Goal: Task Accomplishment & Management: Manage account settings

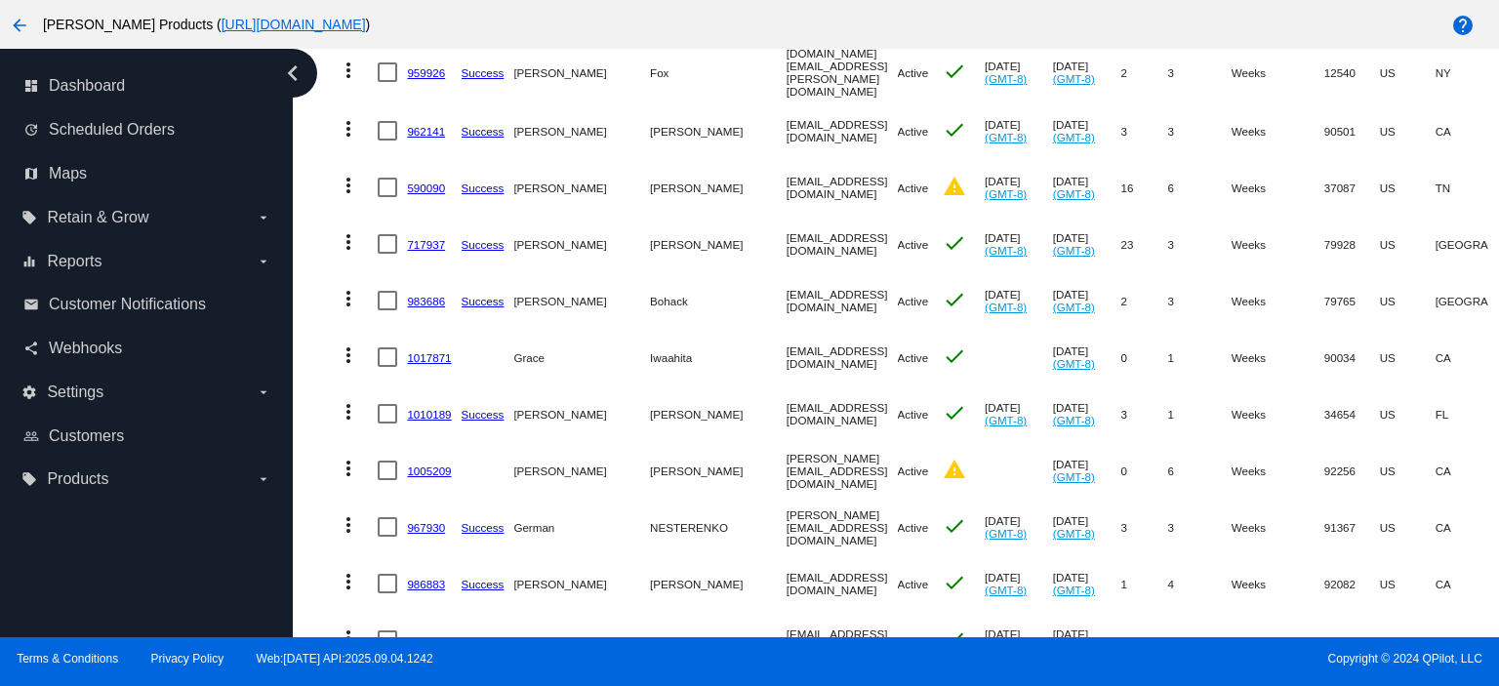
scroll to position [390, 0]
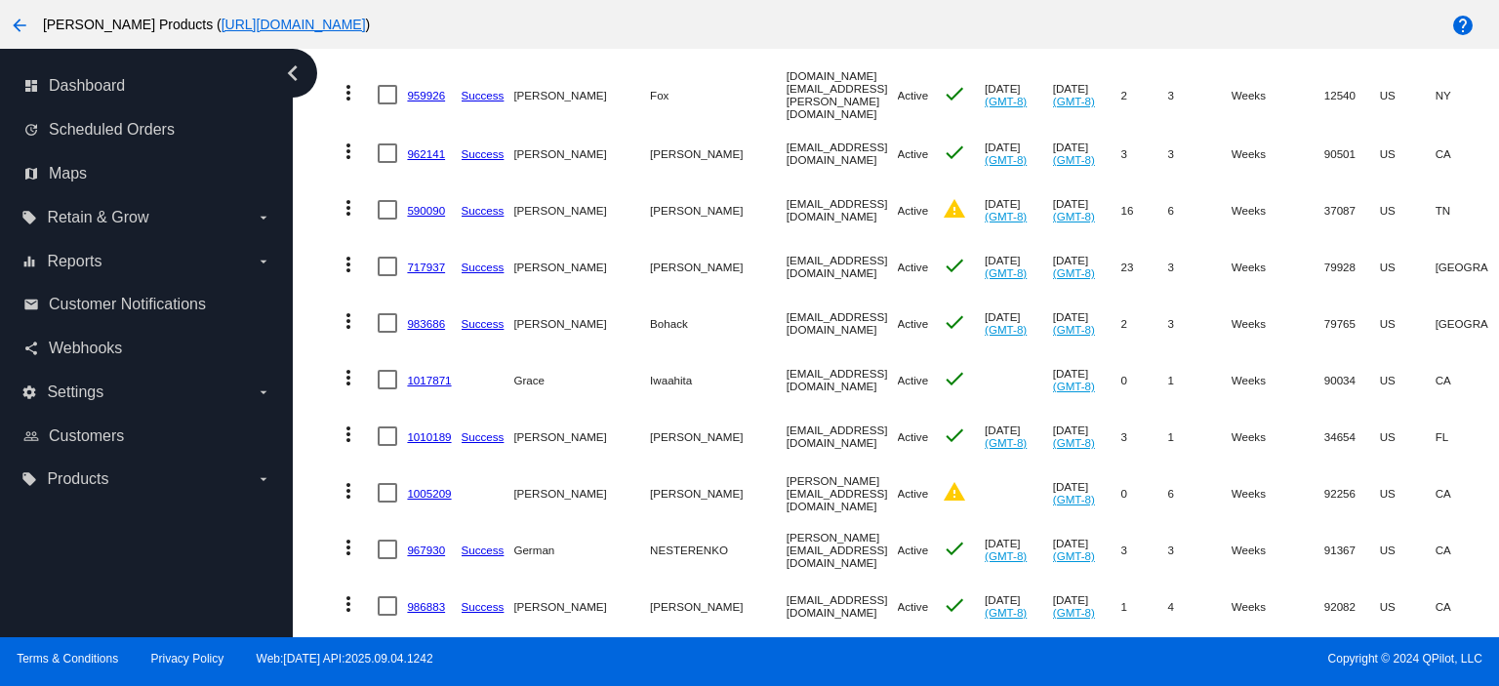
click at [424, 204] on link "590090" at bounding box center [426, 210] width 38 height 13
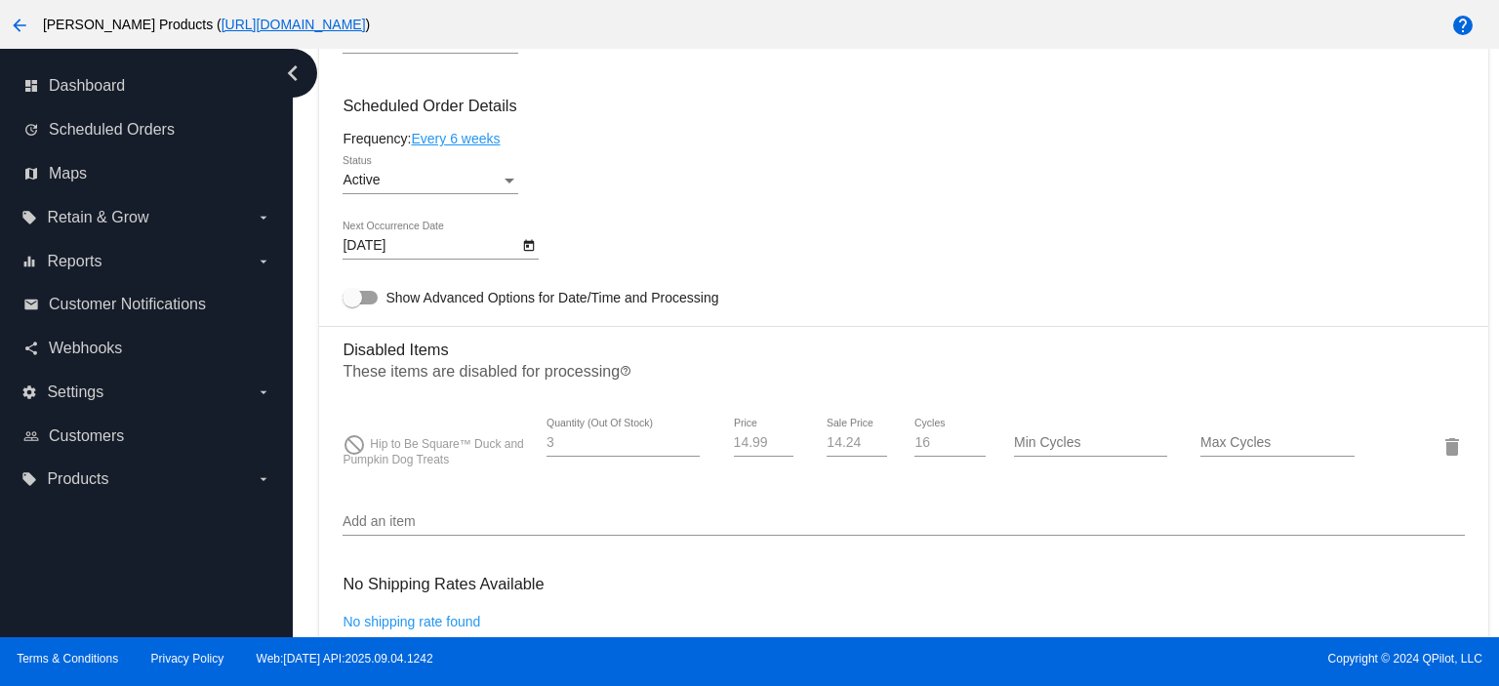
scroll to position [1171, 0]
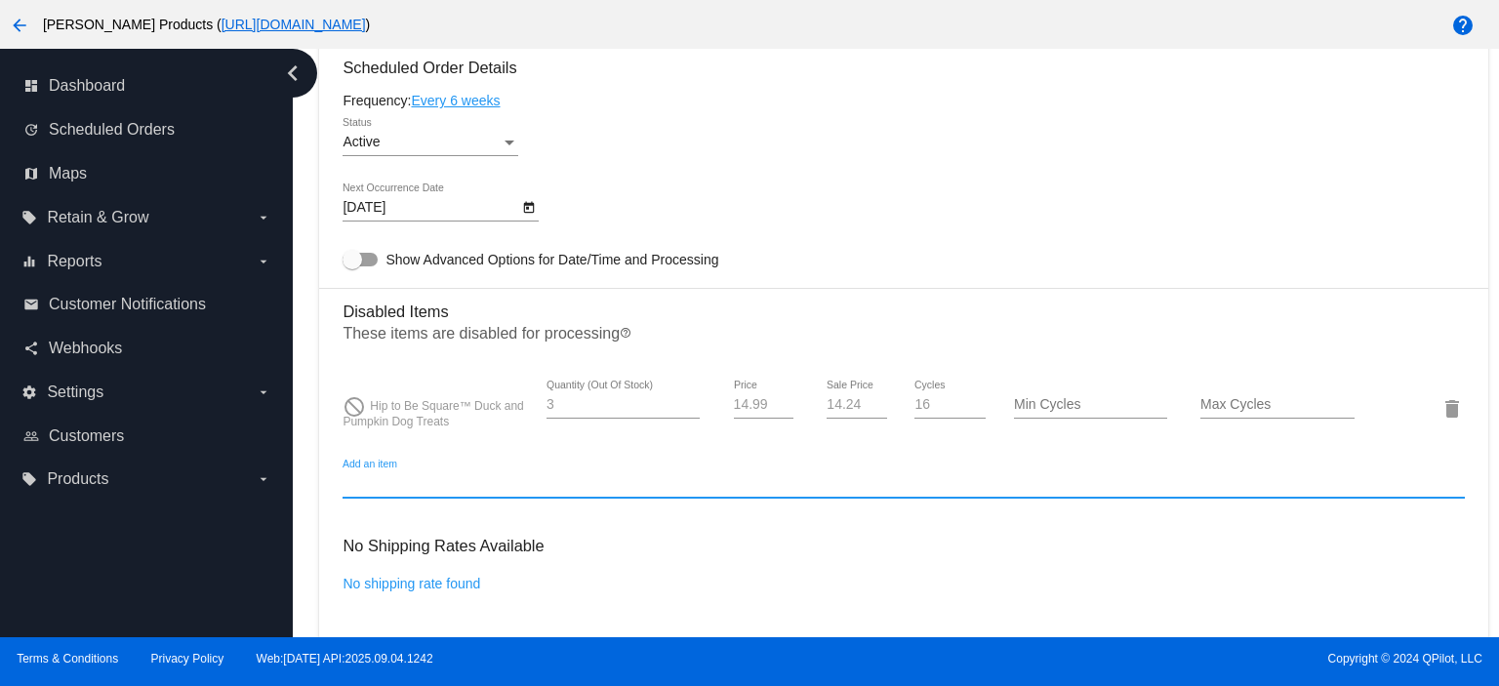
click at [381, 486] on input "Add an item" at bounding box center [902, 484] width 1121 height 16
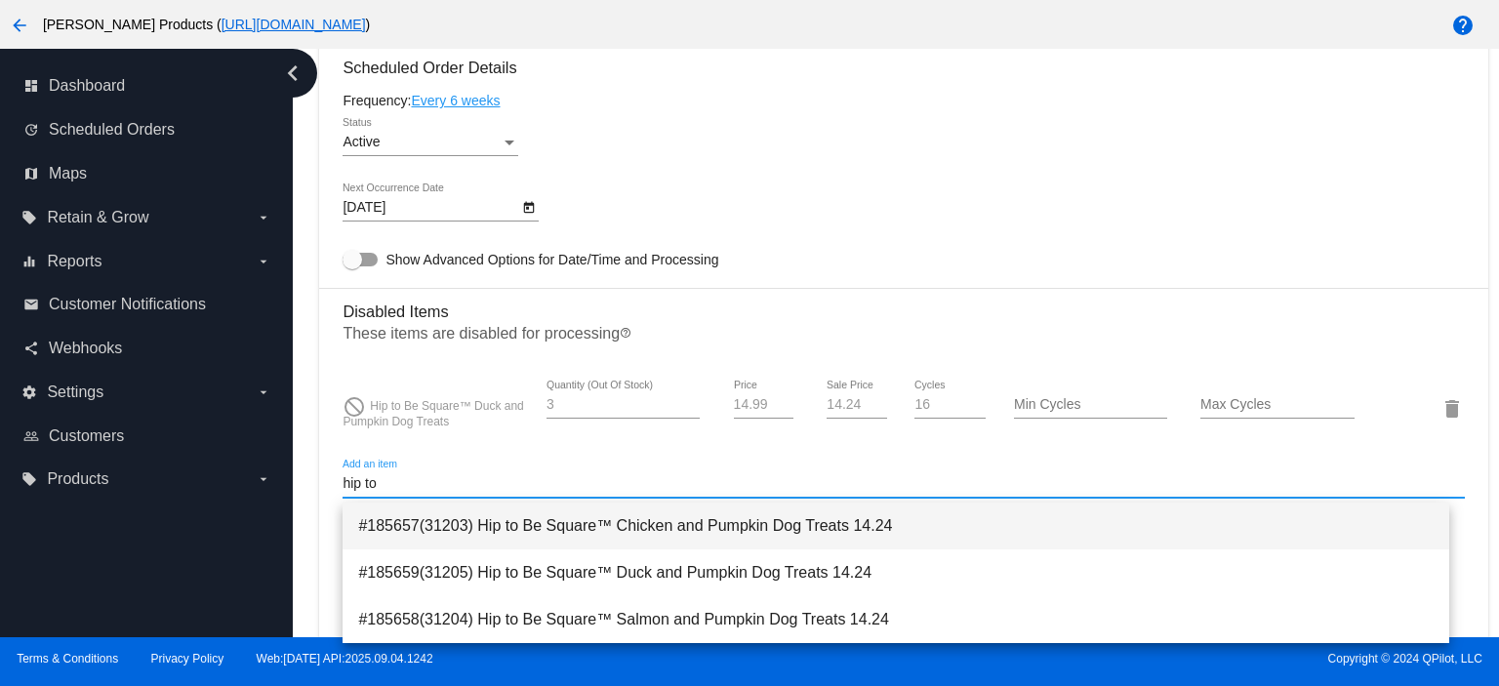
type input "hip to"
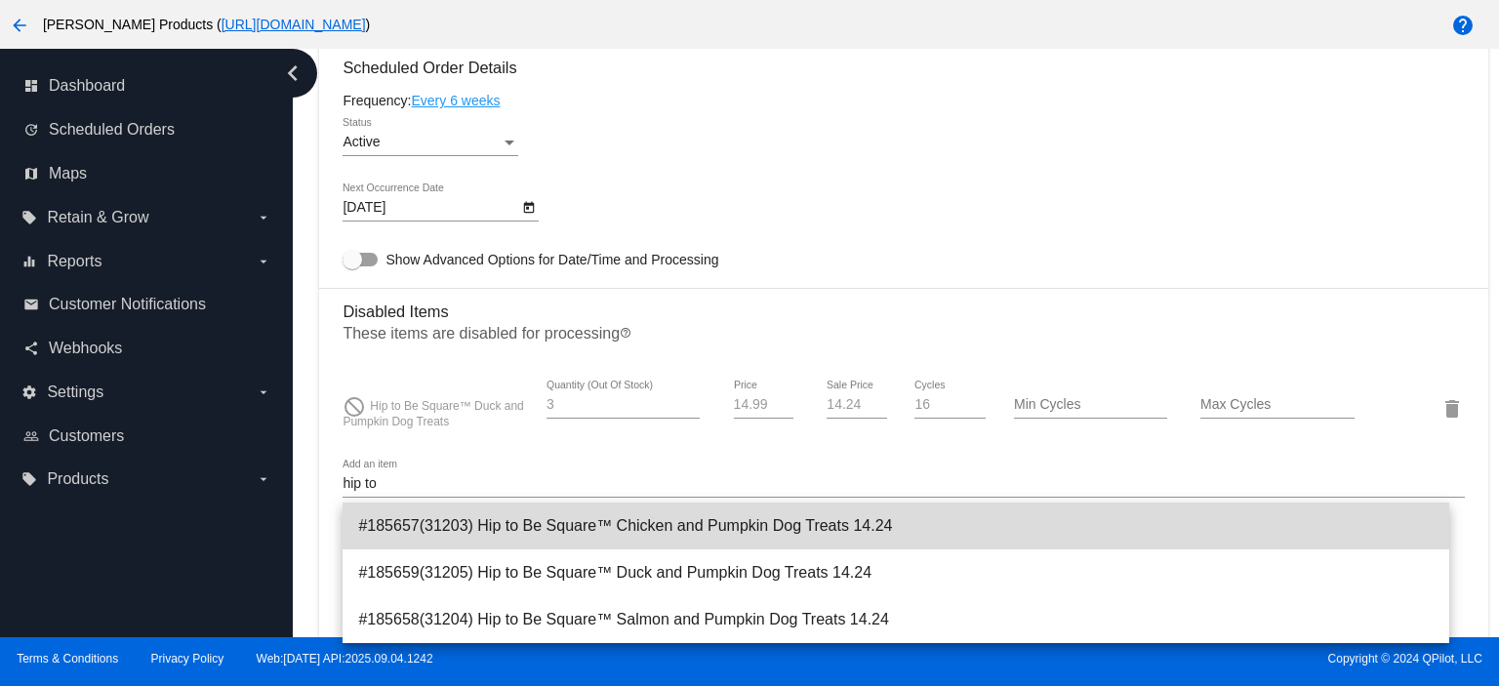
click at [681, 536] on span "#185657(31203) Hip to Be Square™ Chicken and Pumpkin Dog Treats 14.24" at bounding box center [895, 525] width 1075 height 47
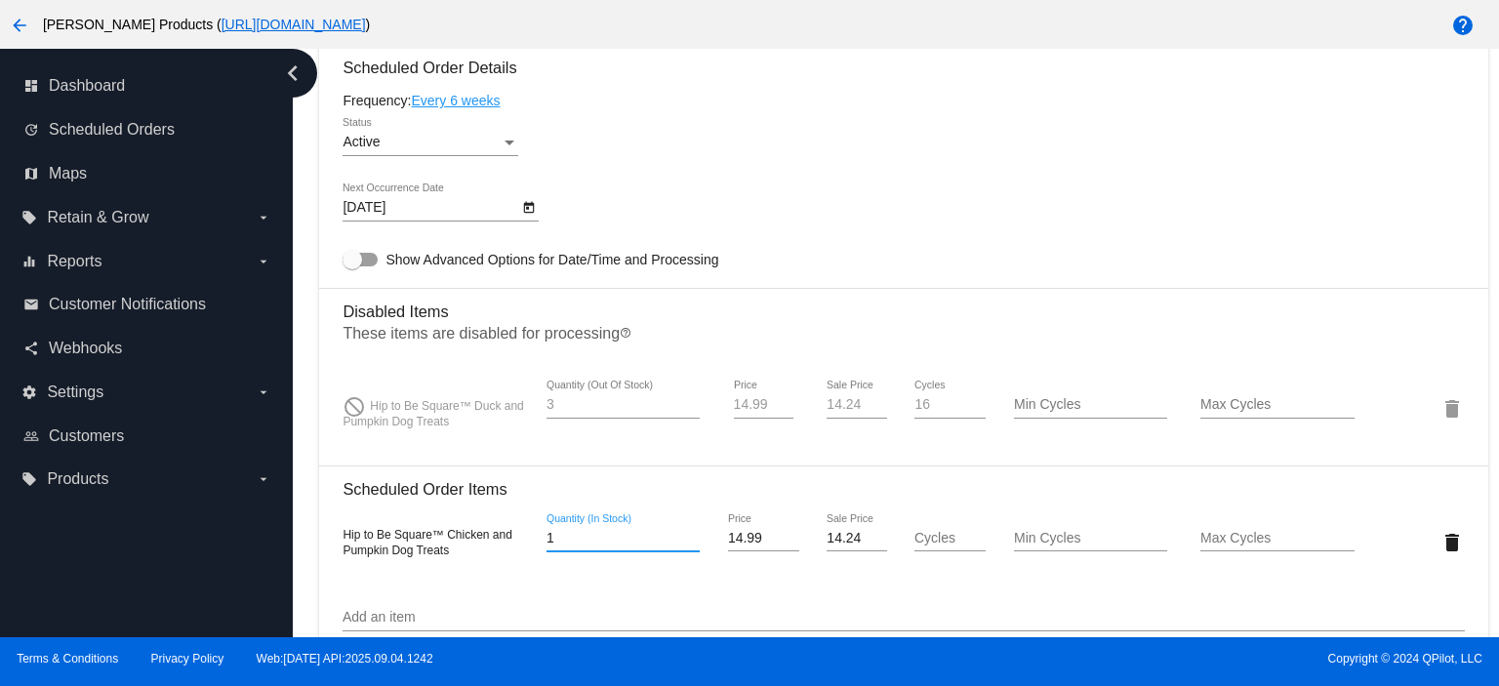
drag, startPoint x: 578, startPoint y: 548, endPoint x: 541, endPoint y: 547, distance: 36.1
click at [541, 547] on div "1 Quantity (In Stock)" at bounding box center [623, 541] width 187 height 56
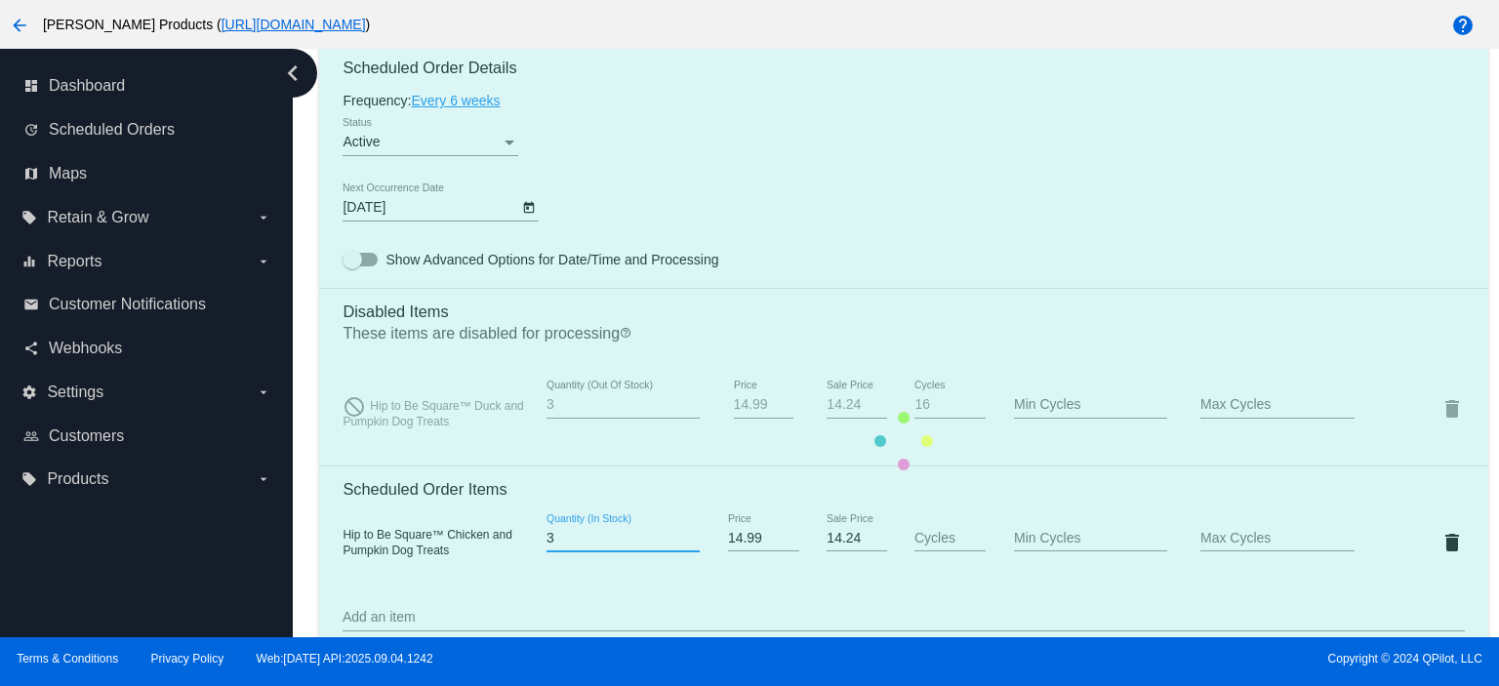
type input "3"
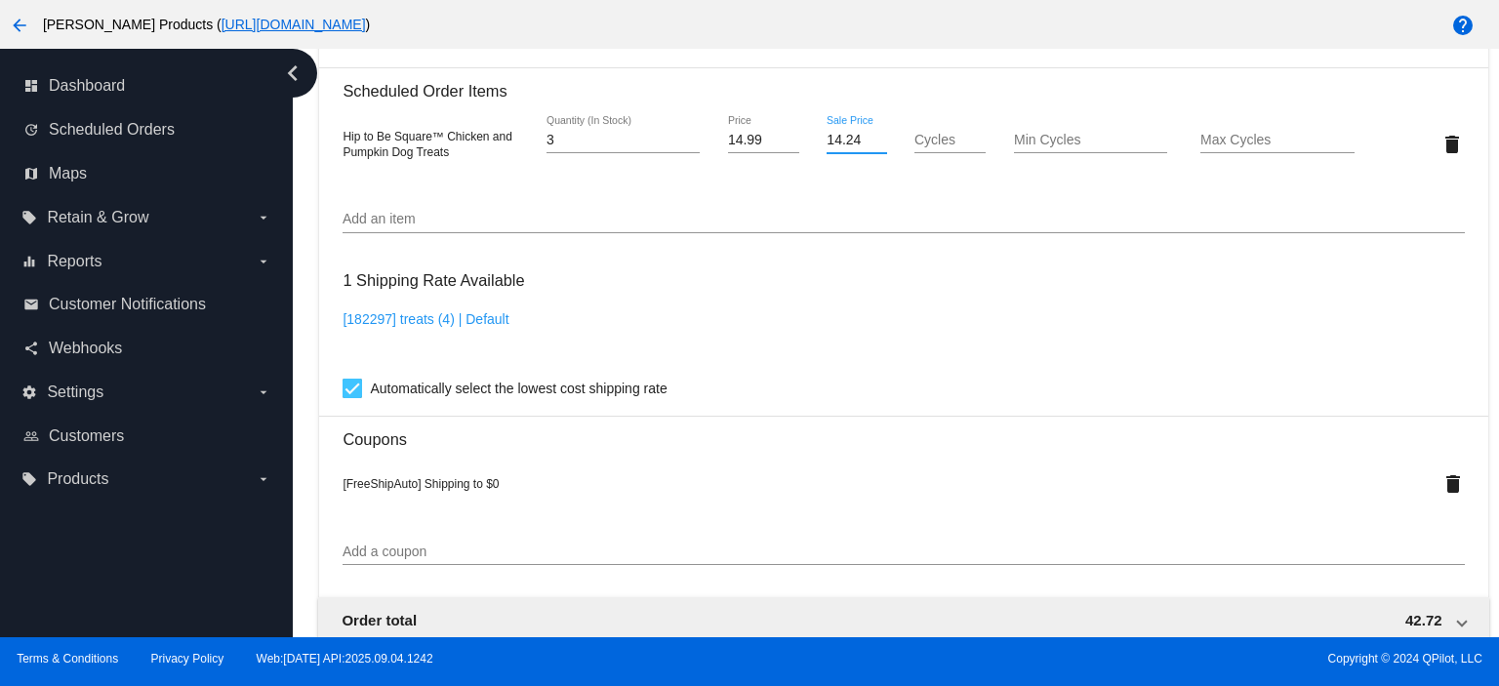
scroll to position [1820, 0]
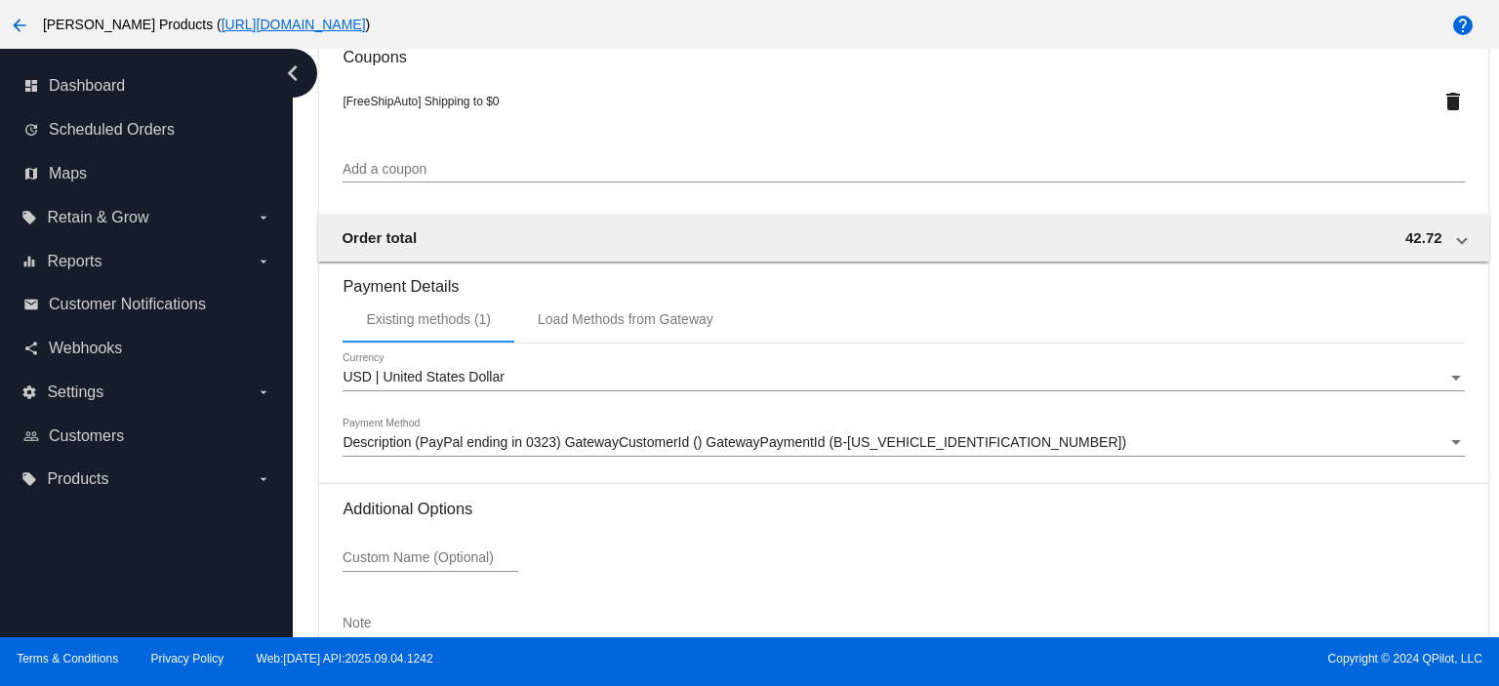
scroll to position [2079, 0]
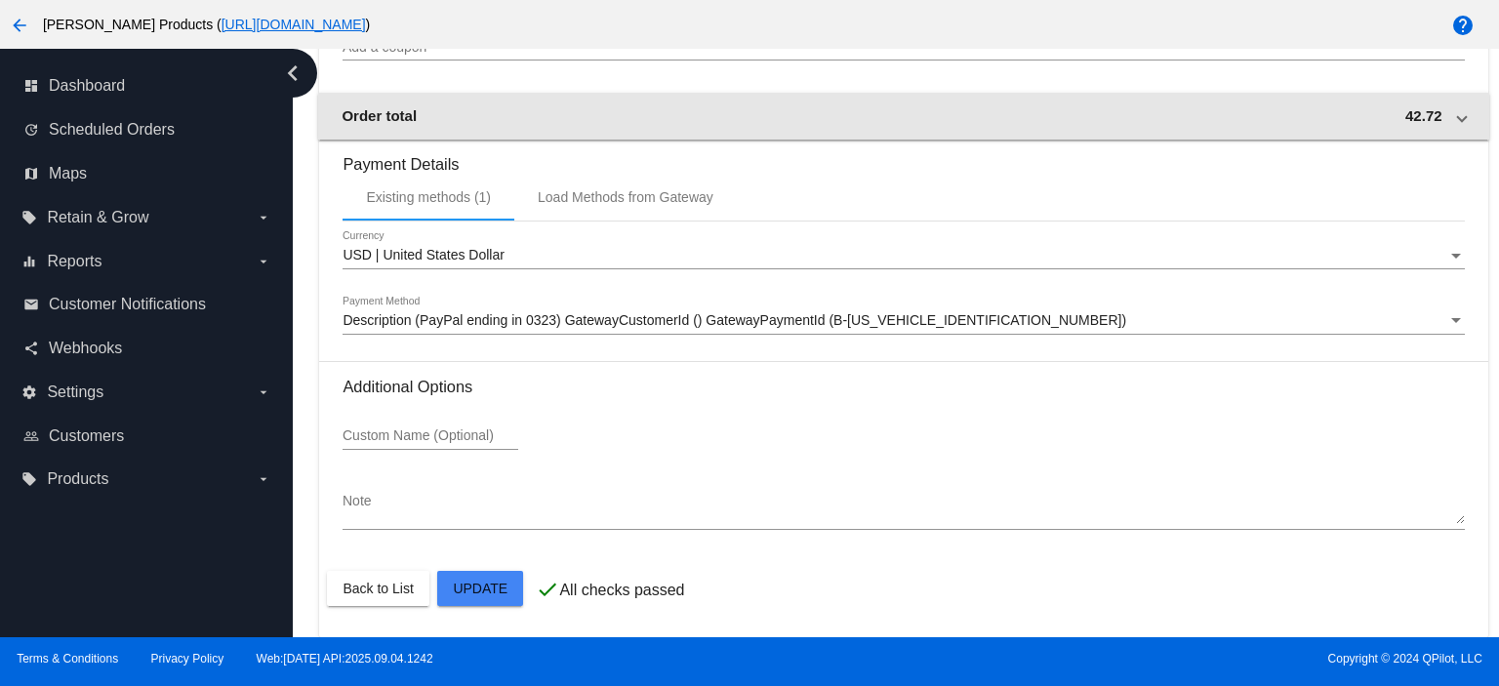
click at [1448, 124] on mat-expansion-panel-header "Order total 42.72" at bounding box center [903, 116] width 1170 height 47
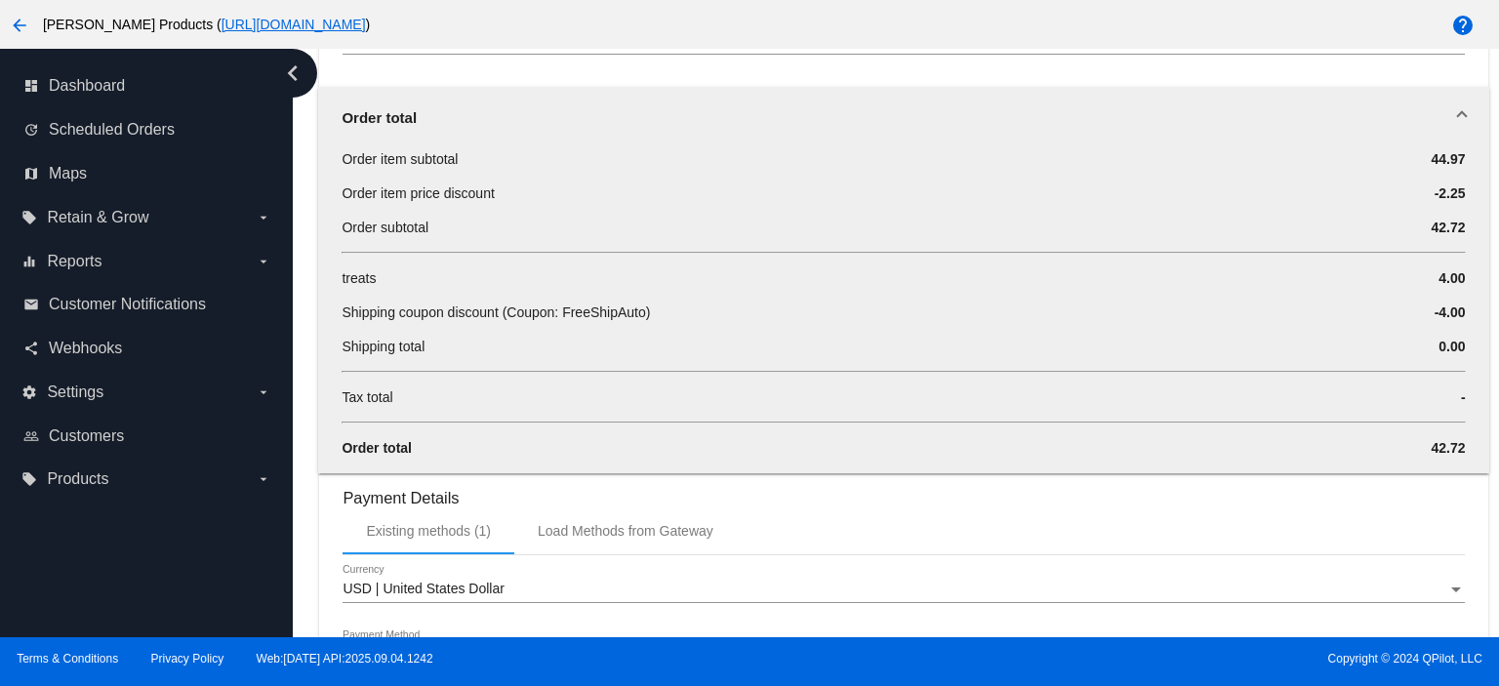
click at [901, 68] on div "Add a coupon" at bounding box center [902, 45] width 1121 height 56
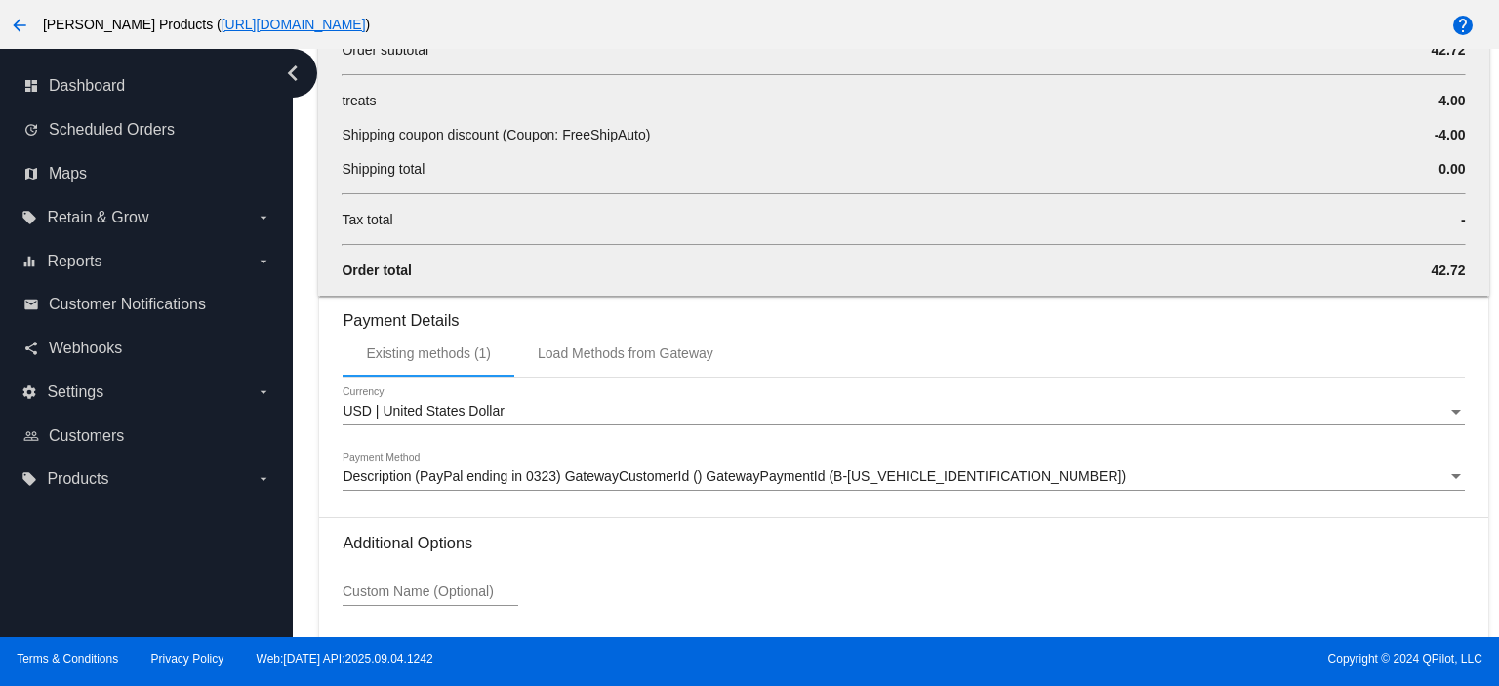
scroll to position [2418, 0]
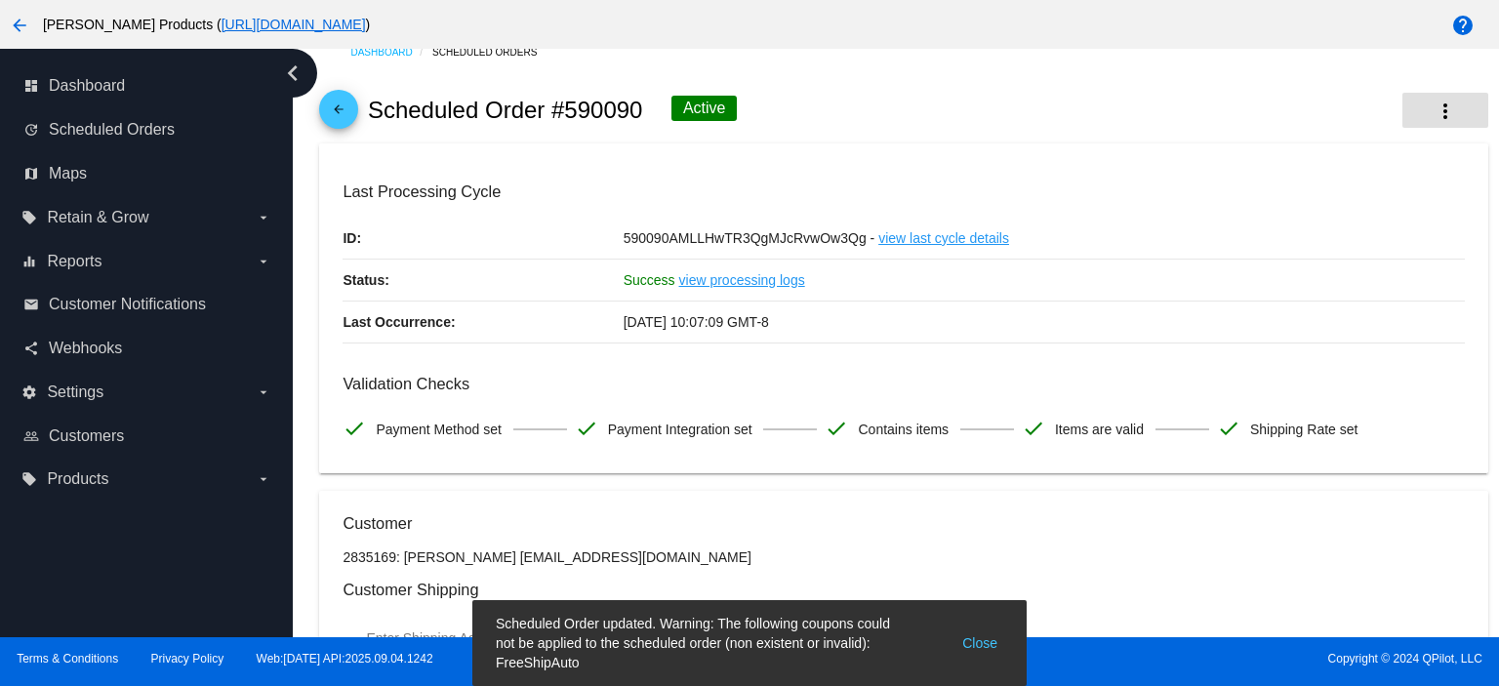
scroll to position [0, 0]
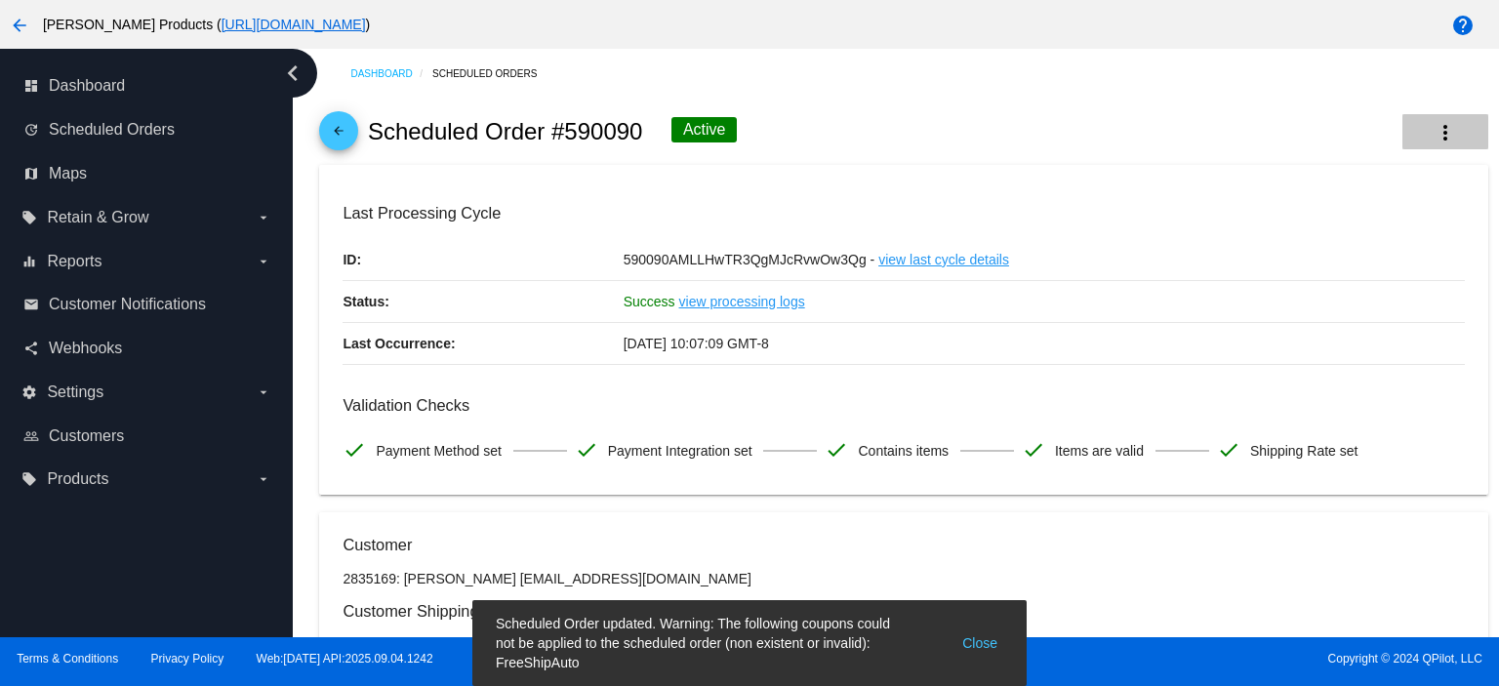
click at [1433, 135] on mat-icon "more_vert" at bounding box center [1444, 132] width 23 height 23
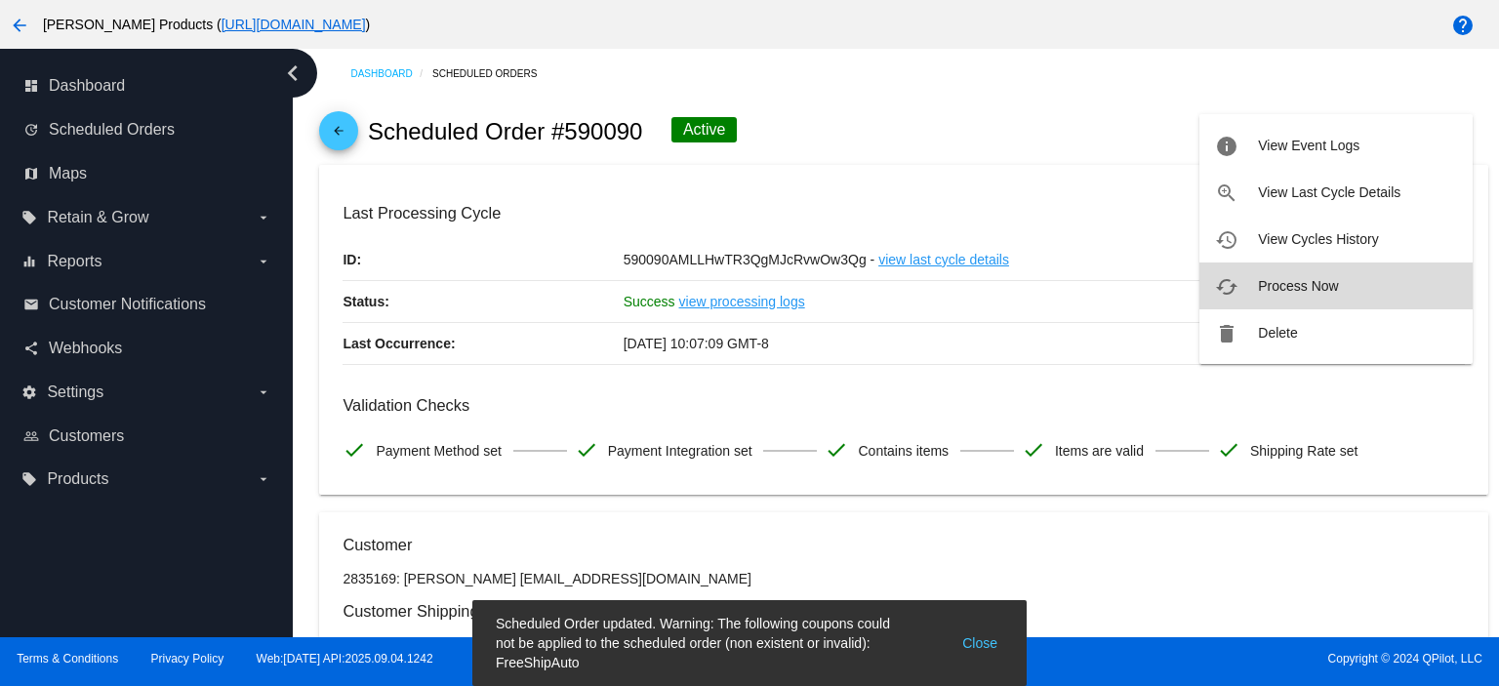
click at [1328, 288] on span "Process Now" at bounding box center [1298, 286] width 80 height 16
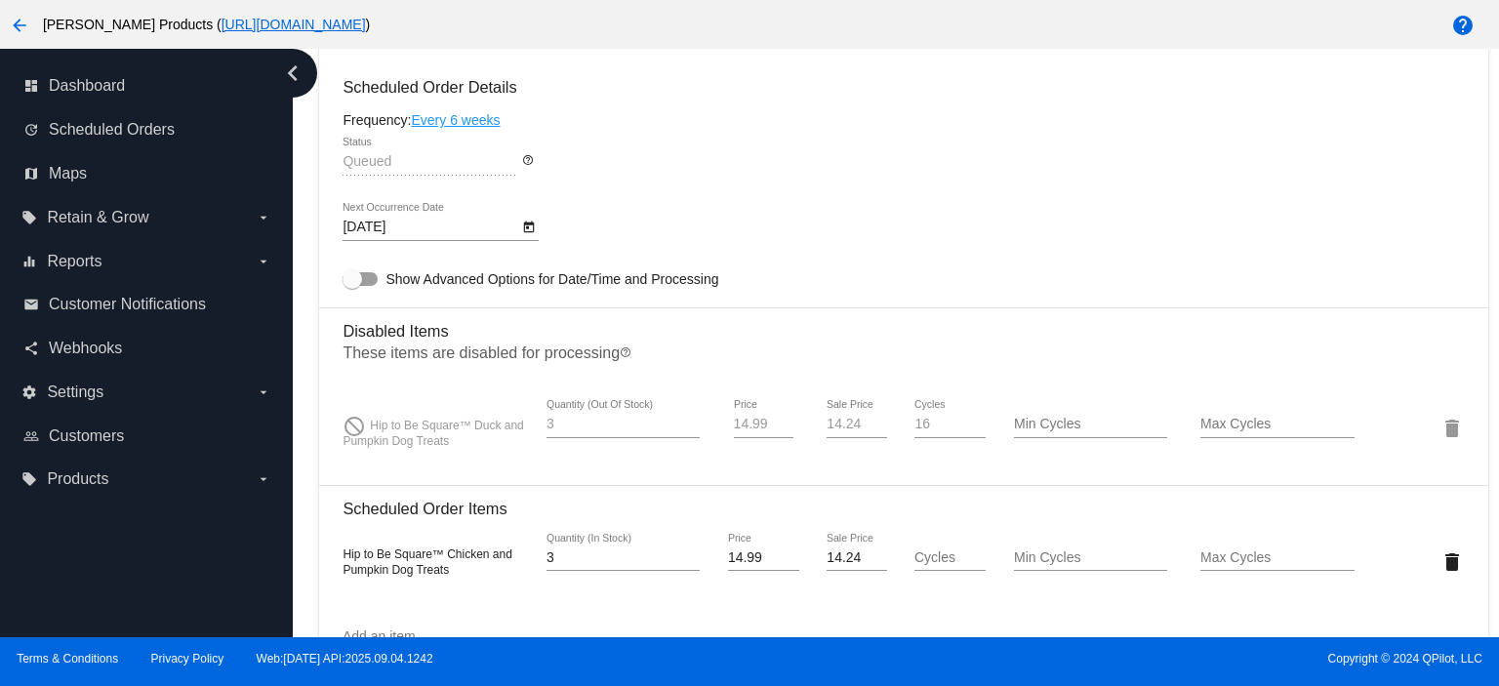
scroll to position [1171, 0]
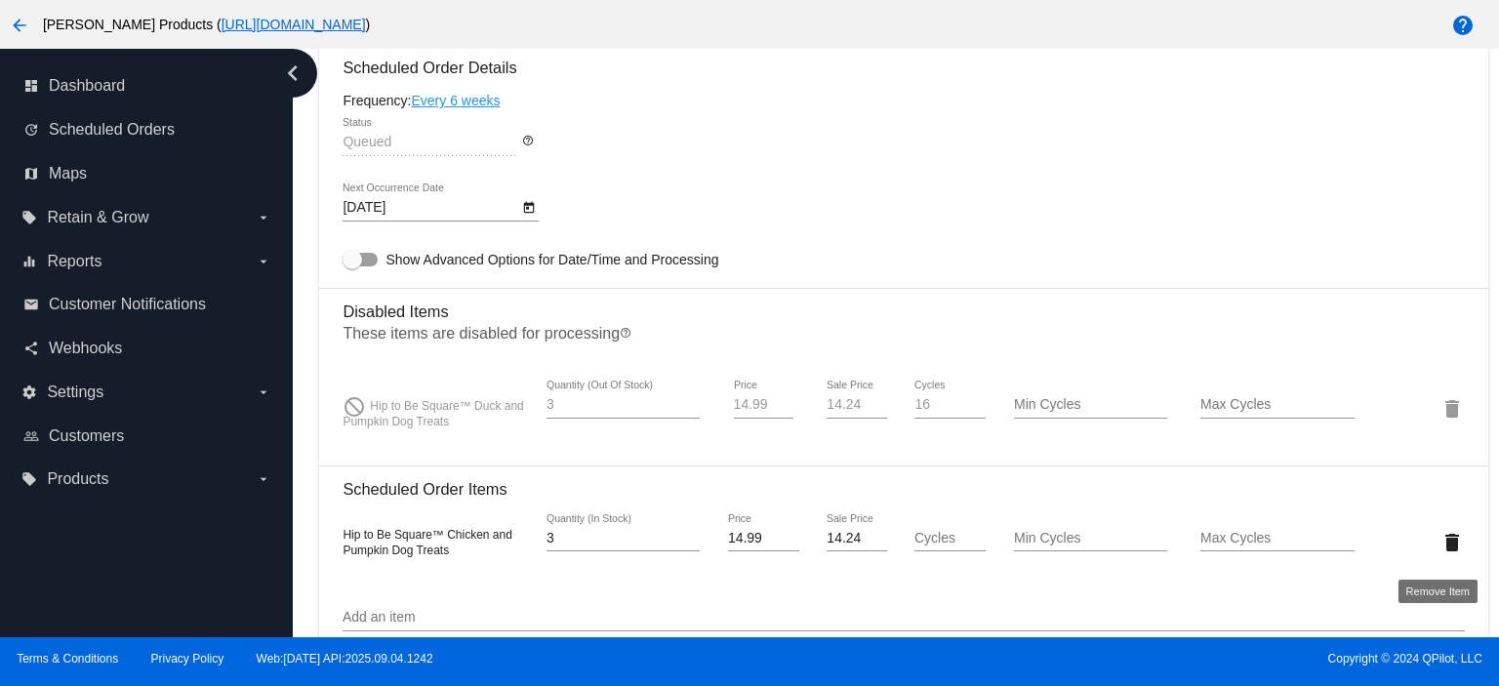
click at [1440, 540] on mat-icon "delete" at bounding box center [1451, 542] width 23 height 23
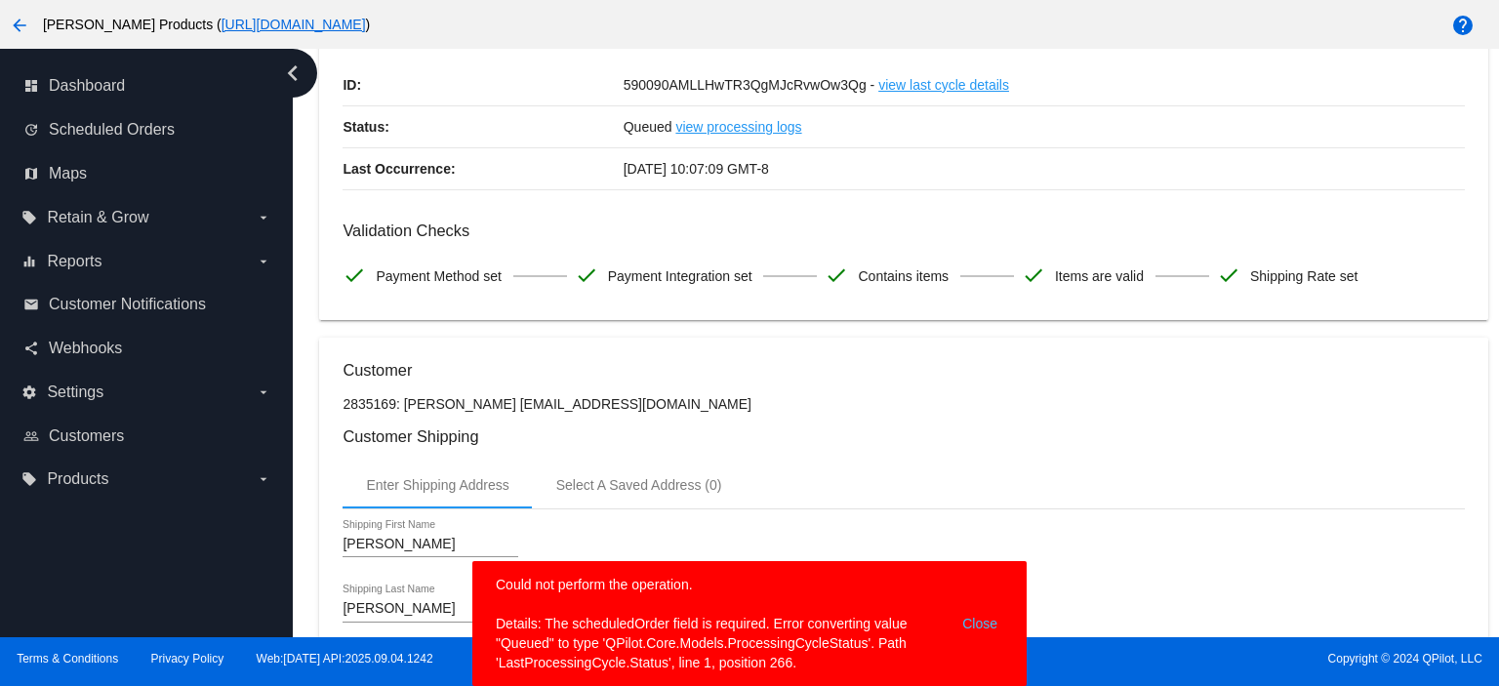
scroll to position [0, 0]
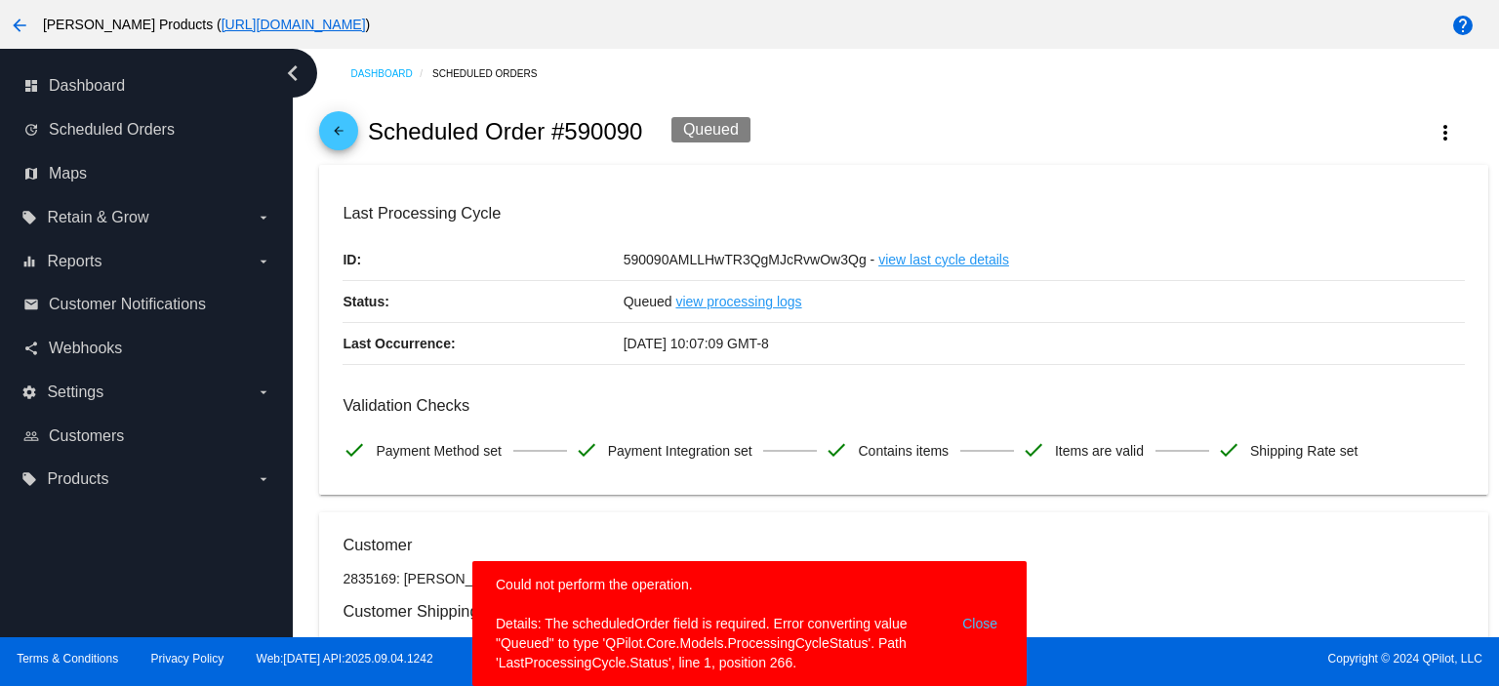
click at [336, 129] on mat-icon "arrow_back" at bounding box center [338, 135] width 23 height 23
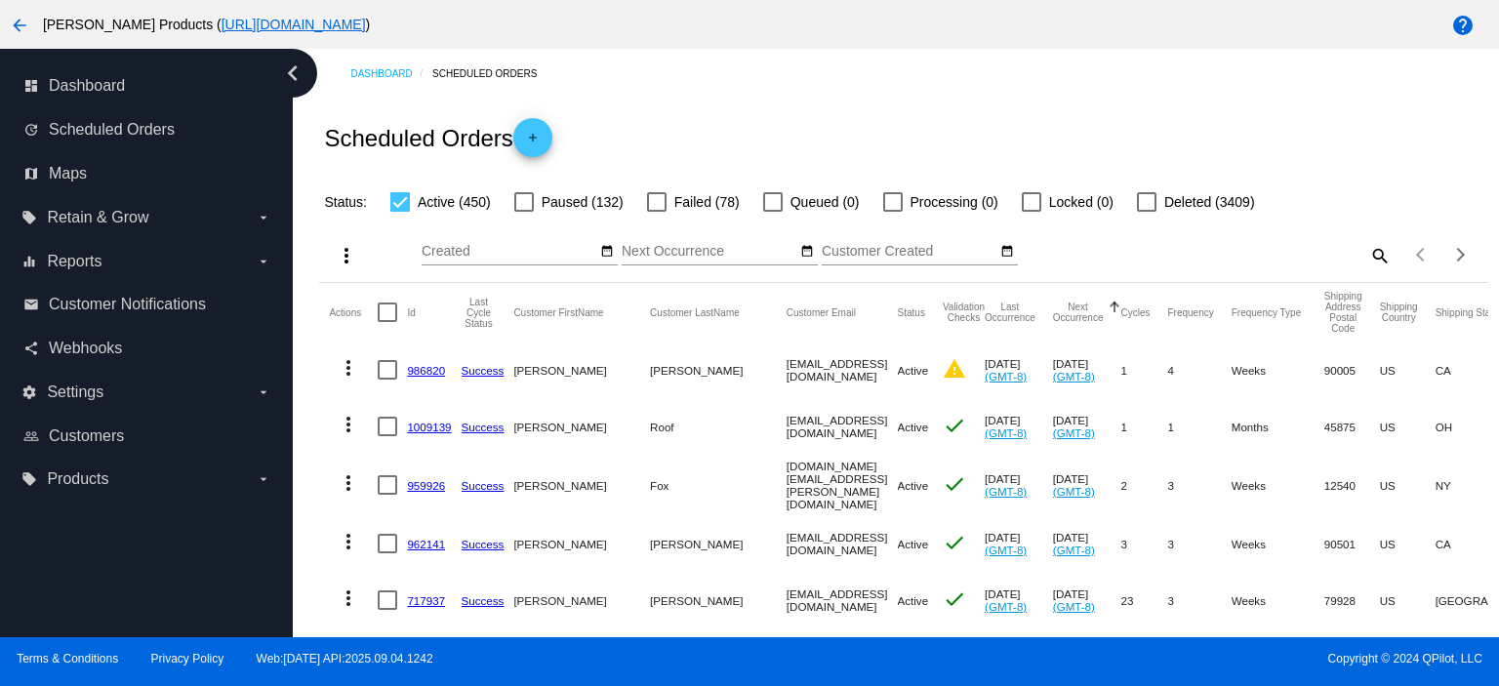
click at [1367, 253] on mat-icon "search" at bounding box center [1378, 255] width 23 height 30
click at [1160, 252] on input "Search" at bounding box center [1245, 252] width 291 height 16
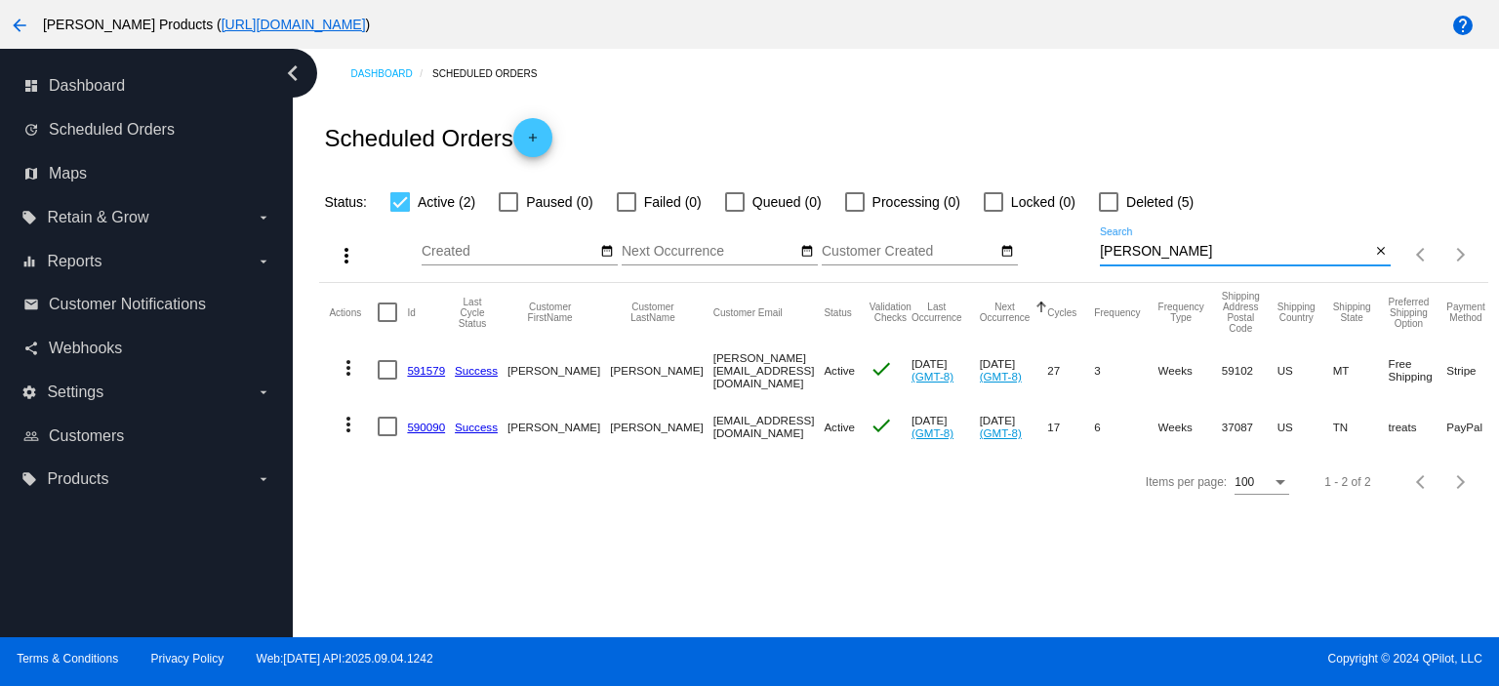
type input "[PERSON_NAME]"
click at [414, 423] on link "590090" at bounding box center [426, 426] width 38 height 13
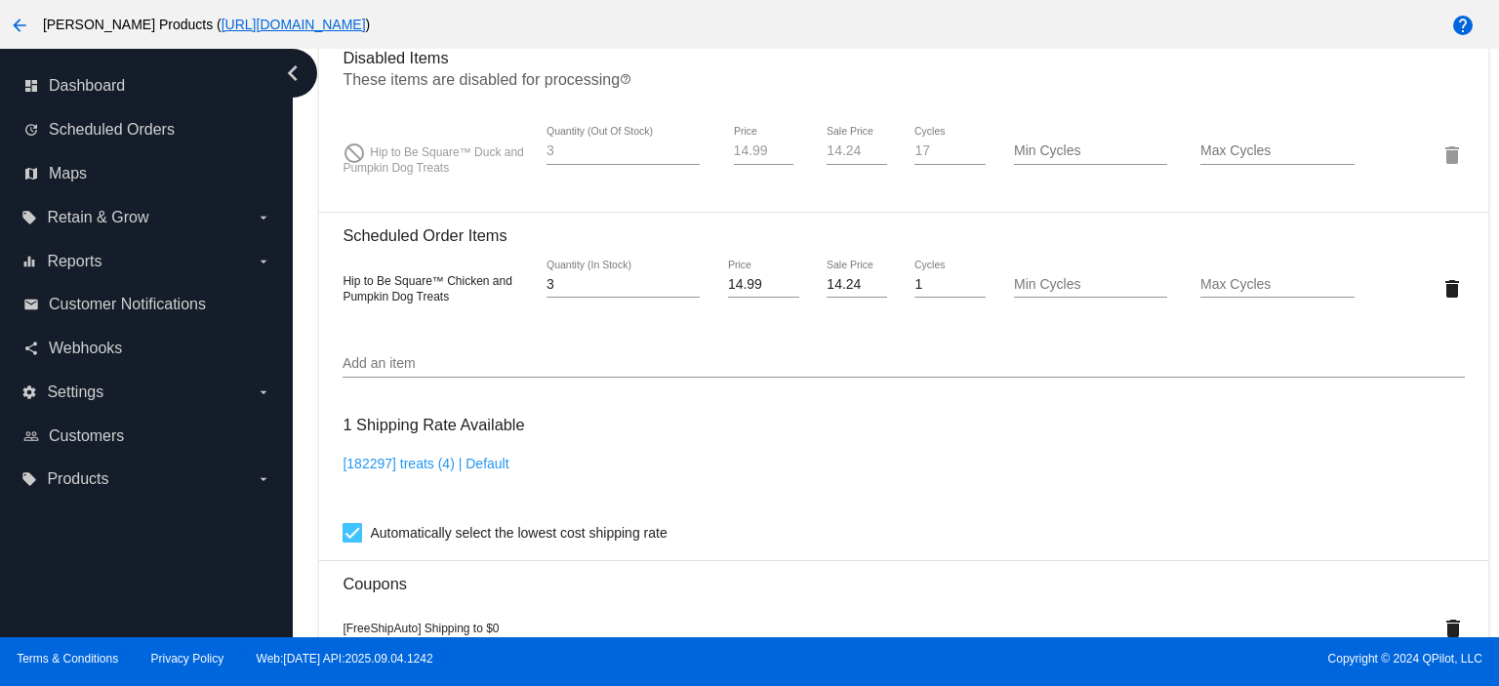
scroll to position [1430, 0]
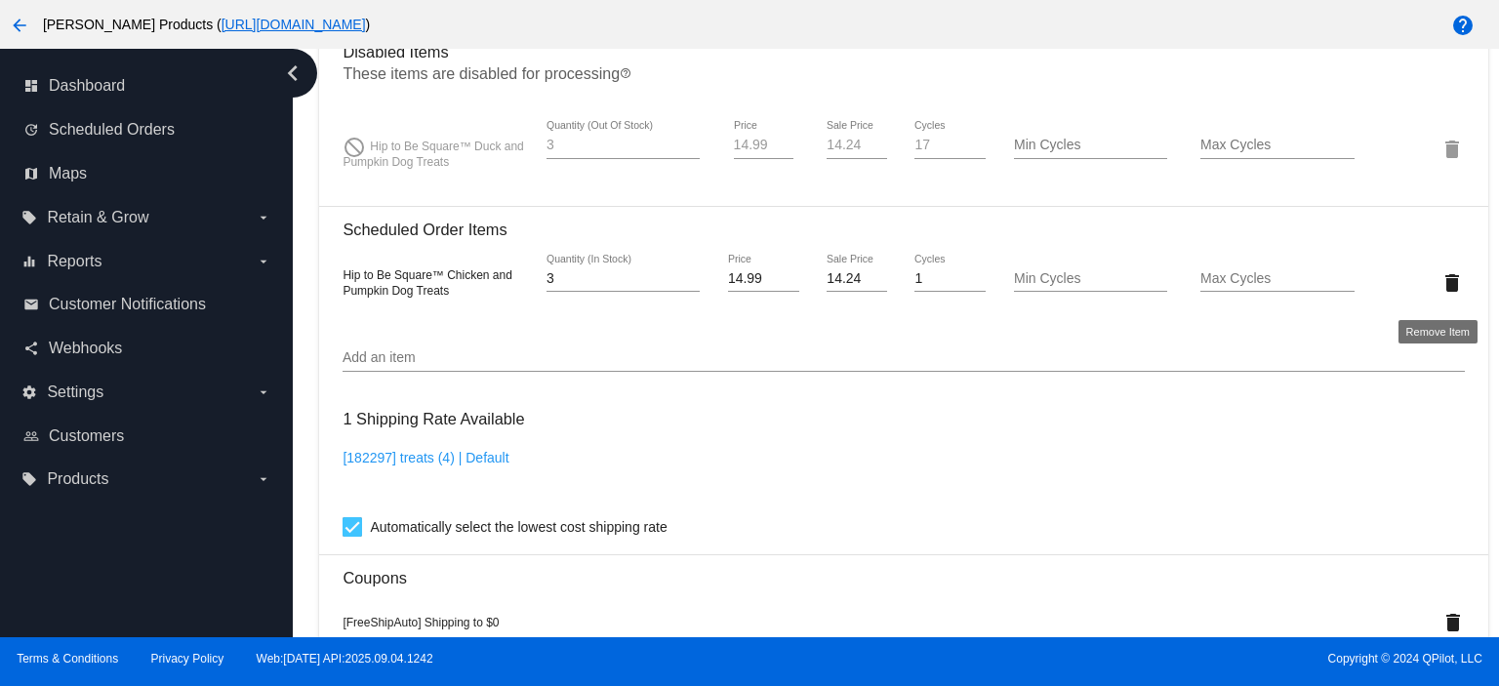
click at [1440, 287] on mat-icon "delete" at bounding box center [1451, 282] width 23 height 23
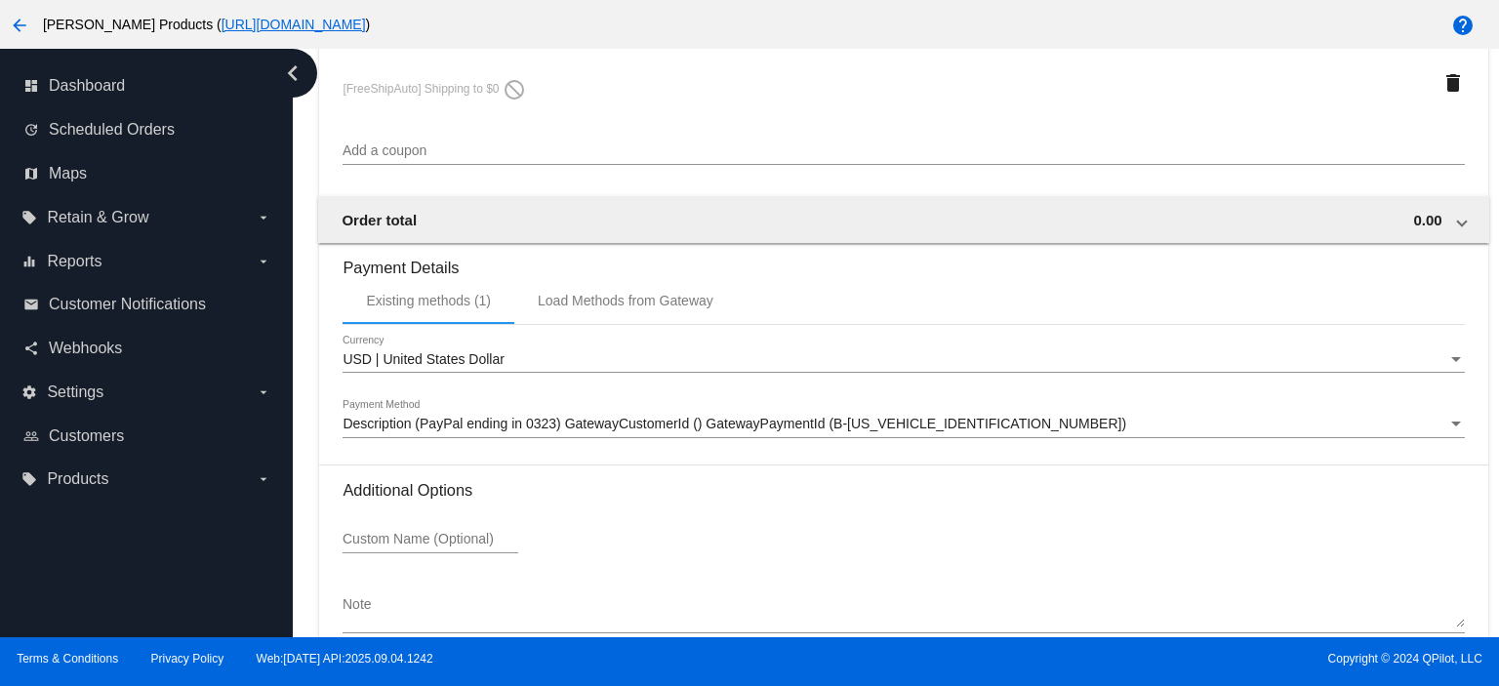
scroll to position [1945, 0]
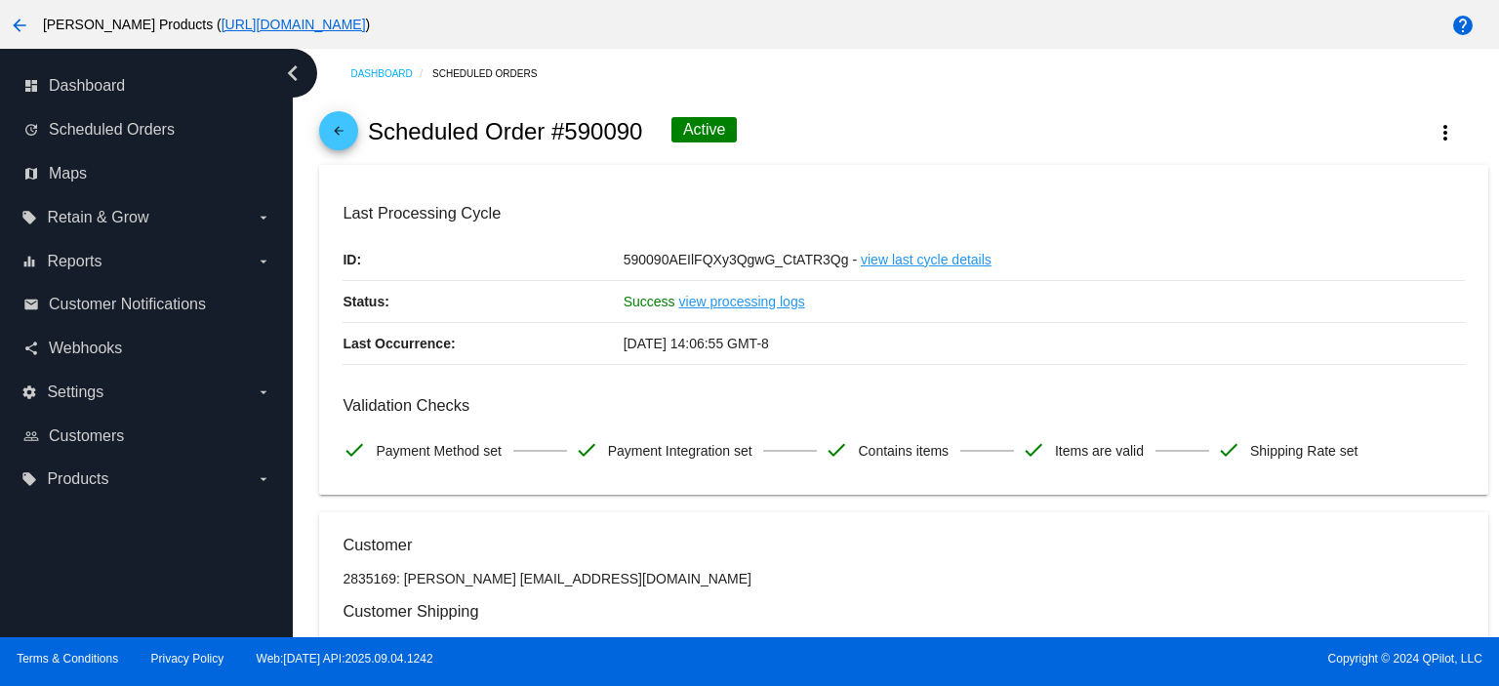
click at [341, 136] on mat-icon "arrow_back" at bounding box center [338, 135] width 23 height 23
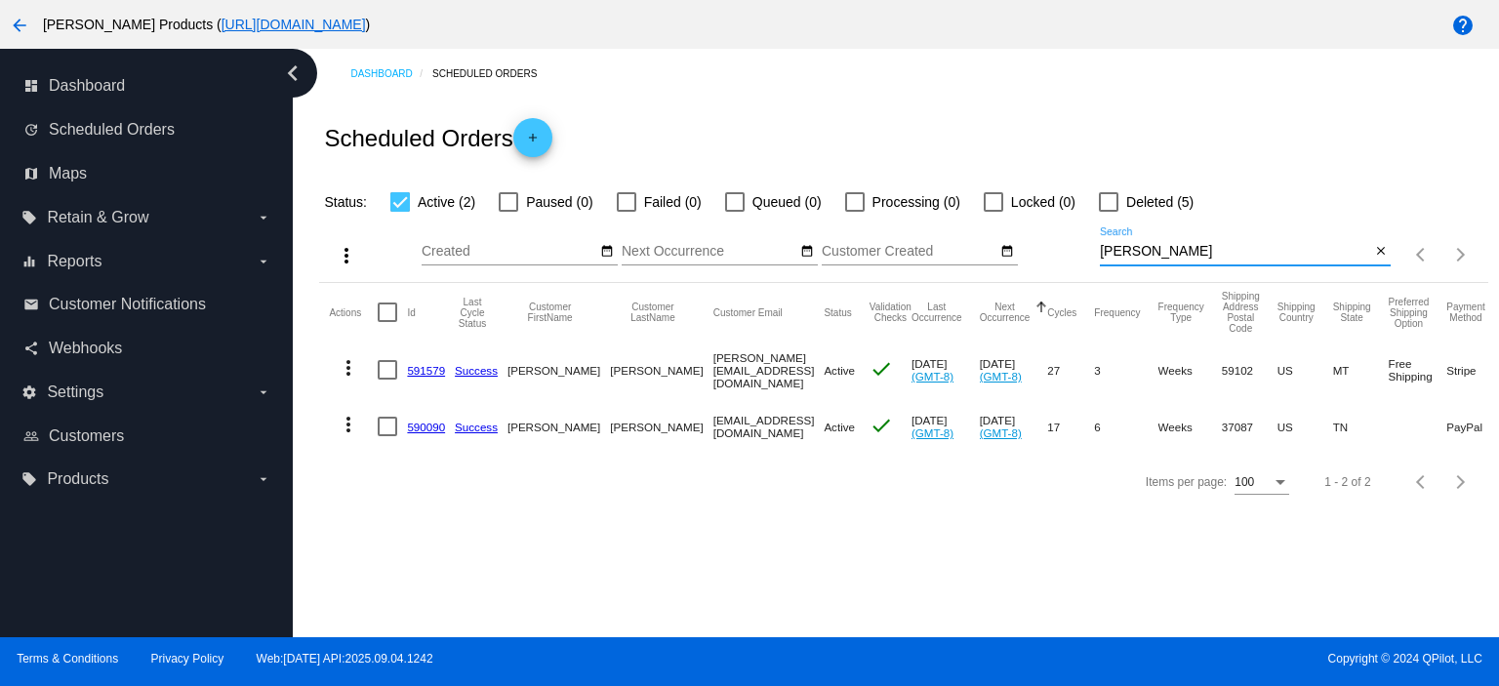
drag, startPoint x: 1156, startPoint y: 260, endPoint x: 1091, endPoint y: 255, distance: 65.5
click at [1091, 255] on div "more_vert Sep Jan Feb Mar [DATE]" at bounding box center [903, 248] width 1168 height 69
type input "[PERSON_NAME][EMAIL_ADDRESS][DOMAIN_NAME]"
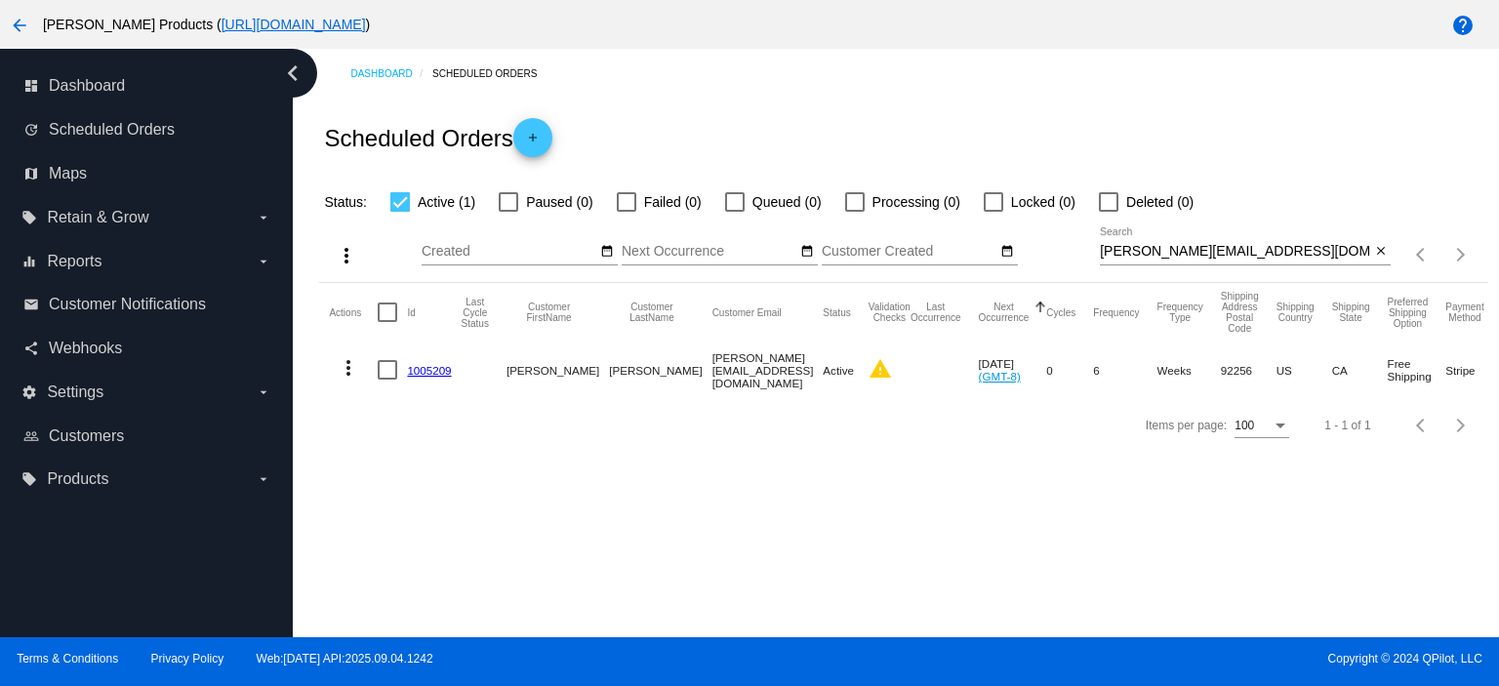
click at [435, 366] on link "1005209" at bounding box center [429, 370] width 44 height 13
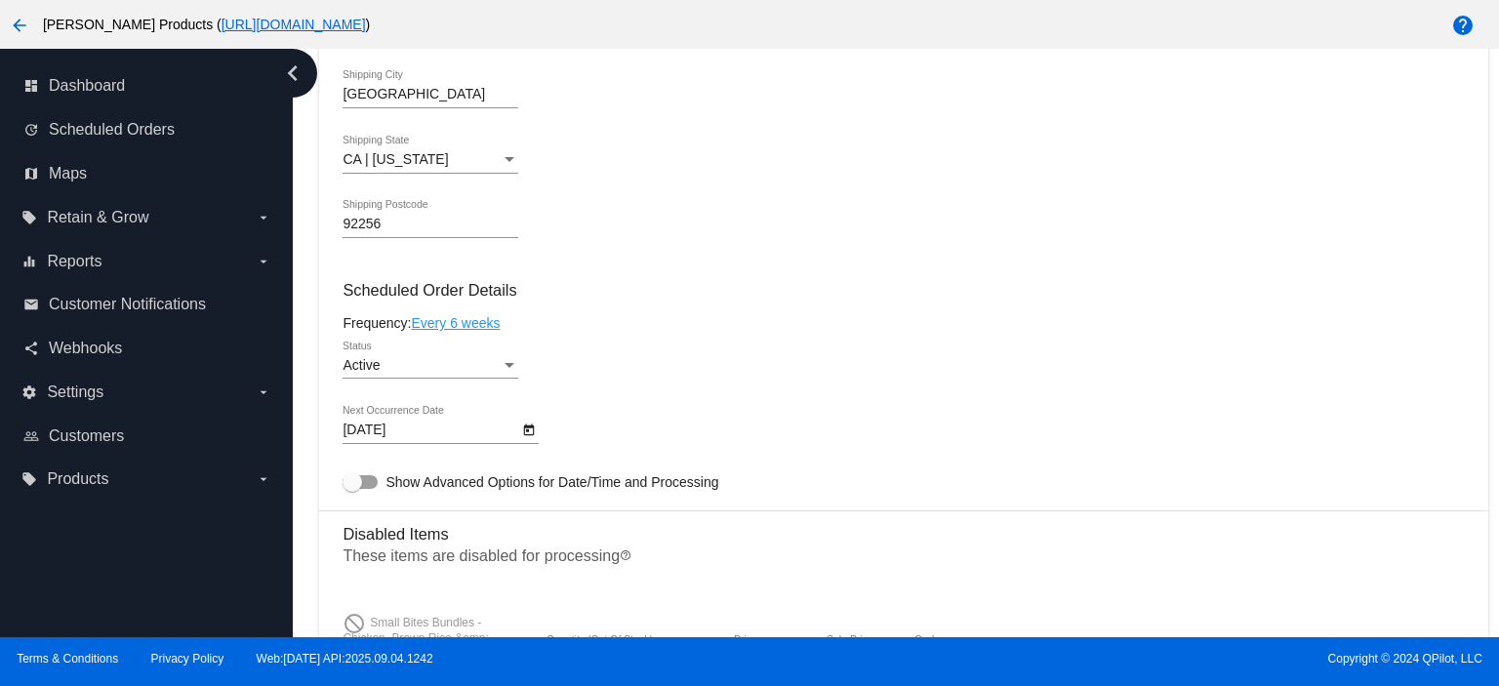
scroll to position [910, 0]
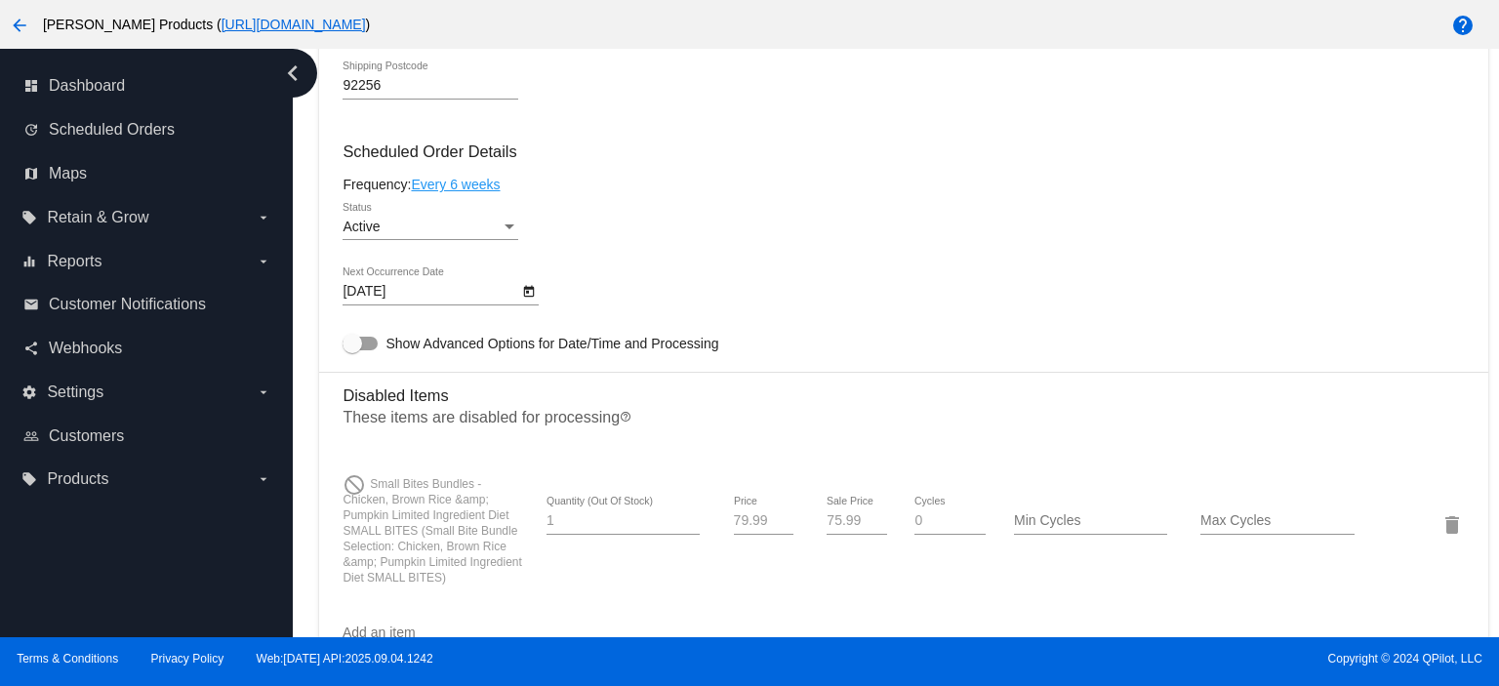
click at [367, 234] on span "Active" at bounding box center [360, 227] width 37 height 16
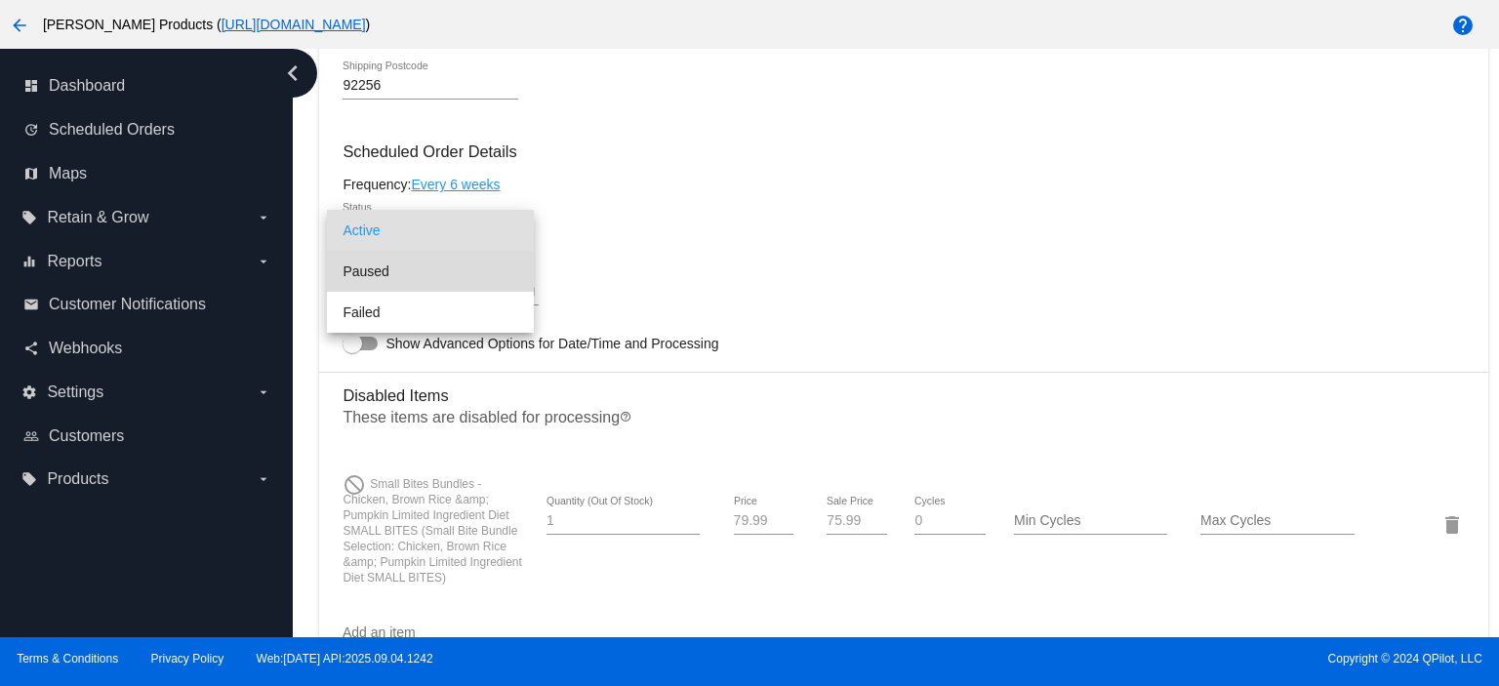
click at [375, 264] on span "Paused" at bounding box center [430, 271] width 176 height 41
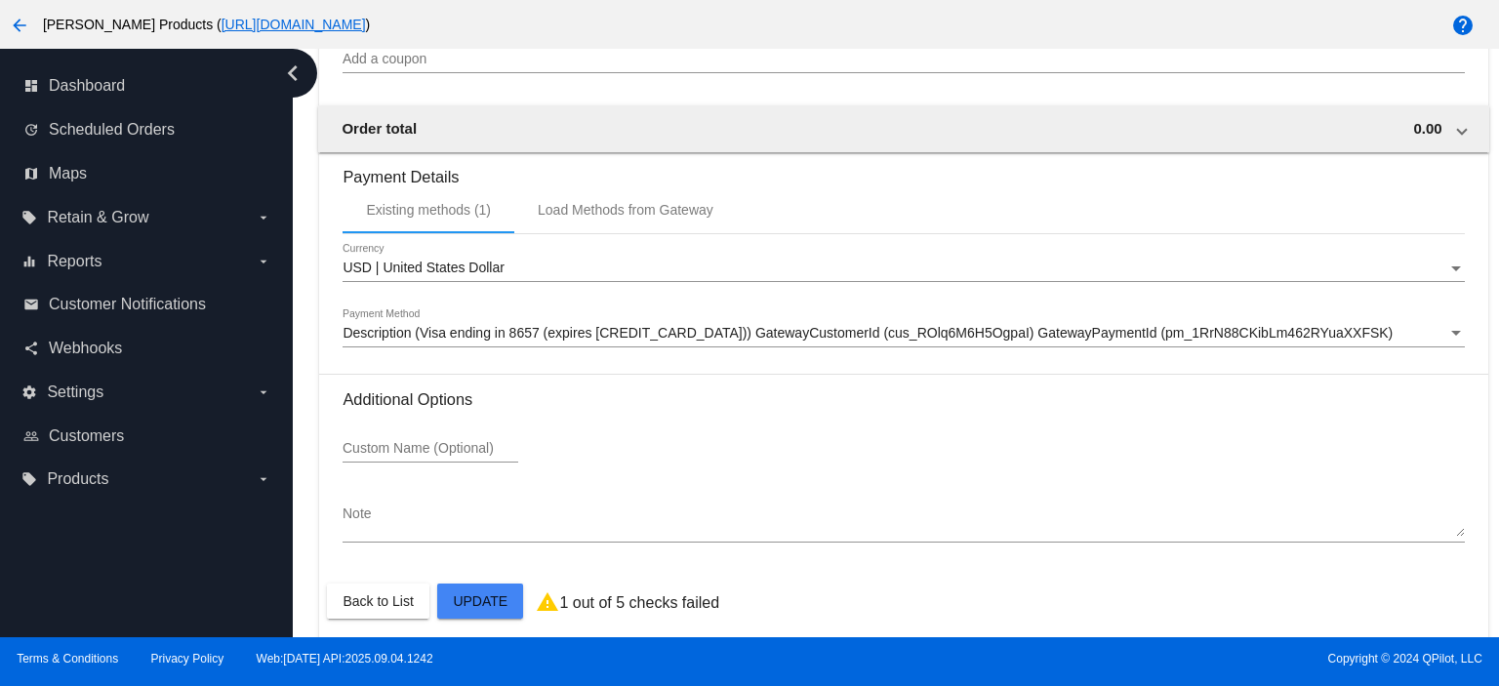
scroll to position [1772, 0]
